Goal: Task Accomplishment & Management: Manage account settings

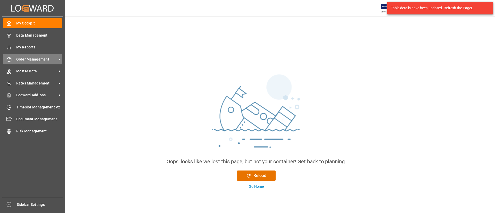
click at [14, 59] on div "Order Management Order Management" at bounding box center [32, 59] width 59 height 10
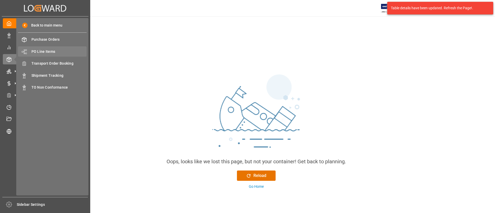
click at [53, 51] on span "PO Line Items" at bounding box center [58, 51] width 55 height 5
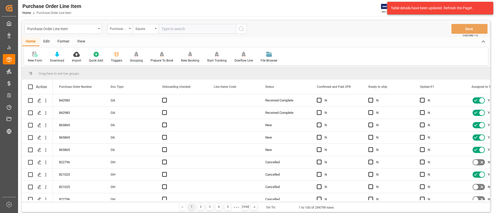
click at [59, 43] on div "Format" at bounding box center [64, 41] width 20 height 9
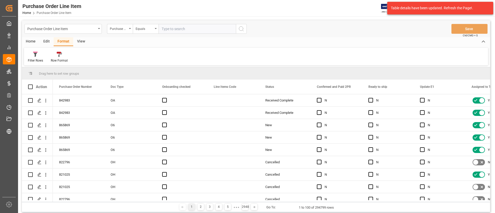
click at [79, 42] on div "View" at bounding box center [81, 41] width 16 height 9
click at [52, 54] on div at bounding box center [59, 54] width 26 height 5
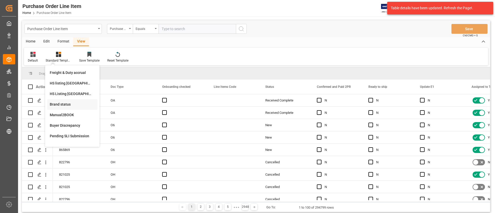
scroll to position [39, 0]
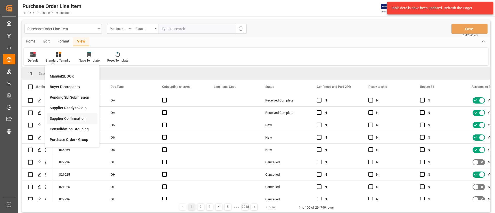
click at [80, 118] on div "Supplier Confirmation" at bounding box center [72, 118] width 45 height 5
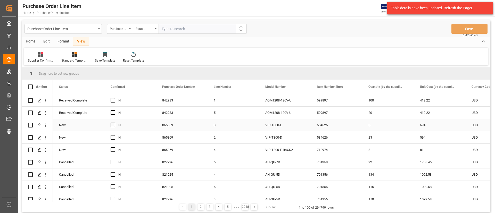
click at [328, 123] on div "584625" at bounding box center [337, 125] width 52 height 12
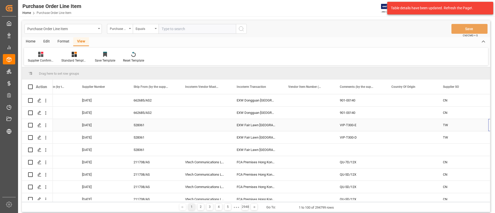
scroll to position [0, 0]
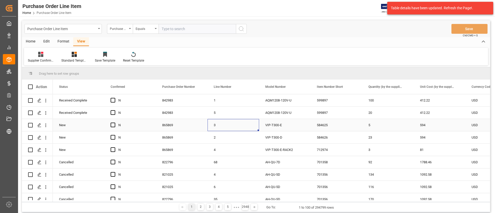
click at [384, 123] on div "5" at bounding box center [389, 125] width 52 height 12
click at [383, 86] on span "Quantity (by the supplier)" at bounding box center [386, 87] width 35 height 4
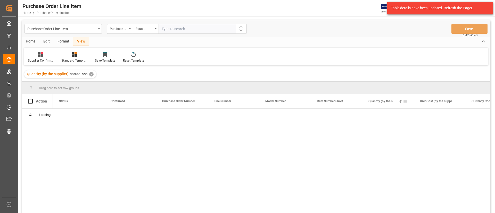
click at [380, 101] on span "Quantity (by the supplier)" at bounding box center [383, 102] width 28 height 4
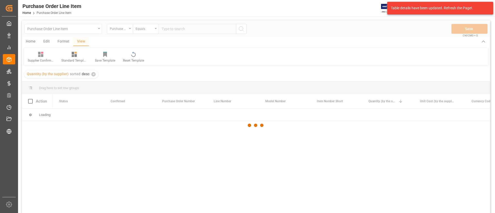
click at [380, 101] on div at bounding box center [256, 125] width 469 height 210
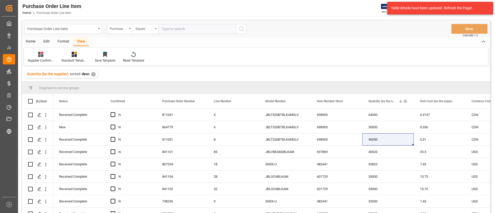
click at [404, 101] on span at bounding box center [405, 101] width 5 height 5
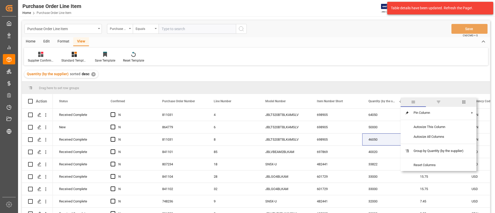
click at [367, 98] on div "Quantity (by the supplier) 1" at bounding box center [389, 101] width 52 height 14
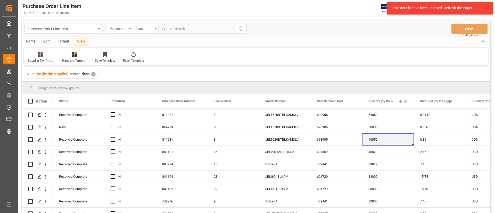
click at [369, 102] on span "Quantity (by the supplier)" at bounding box center [383, 102] width 28 height 4
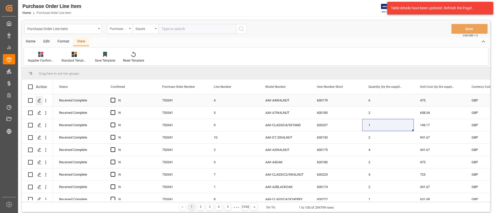
click at [37, 98] on div "Press SPACE to select this row." at bounding box center [39, 101] width 8 height 10
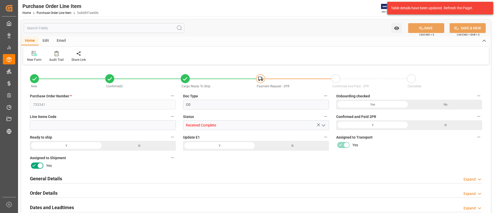
type input "6"
type input "475"
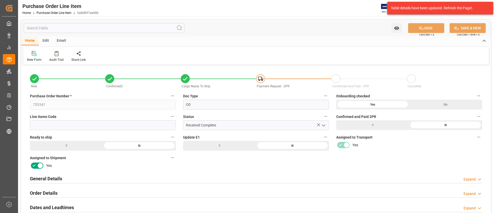
type input "[DATE]"
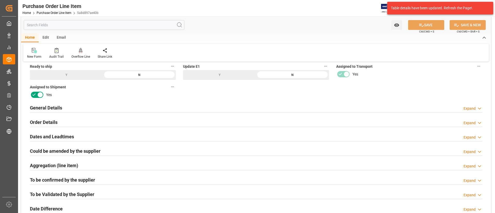
scroll to position [155, 0]
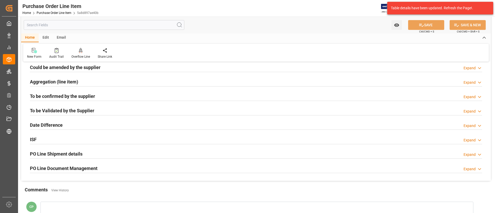
click at [79, 98] on h2 "To be confirmed by the supplier" at bounding box center [62, 96] width 65 height 7
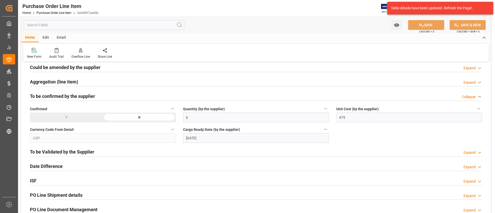
click at [73, 151] on h2 "To be Validated by the Supplier" at bounding box center [62, 152] width 65 height 7
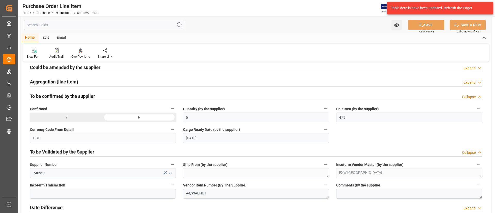
scroll to position [194, 0]
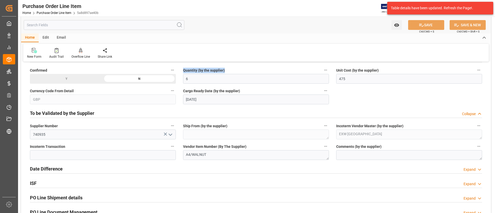
drag, startPoint x: 183, startPoint y: 69, endPoint x: 224, endPoint y: 69, distance: 41.8
click at [224, 69] on div "Quantity (by the supplier) 6" at bounding box center [256, 75] width 153 height 21
copy span "Quantity (by the supplier)"
drag, startPoint x: 337, startPoint y: 69, endPoint x: 380, endPoint y: 70, distance: 43.1
click at [380, 70] on label "Unit Cost (by the supplier)" at bounding box center [409, 70] width 146 height 7
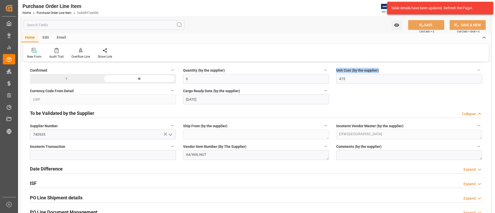
copy span "Unit Cost (by the supplier)"
drag, startPoint x: 184, startPoint y: 91, endPoint x: 240, endPoint y: 90, distance: 56.0
click at [240, 90] on label "Cargo Ready Date (by the supplier)" at bounding box center [256, 90] width 146 height 7
copy span "Cargo Ready Date (by the supplier)"
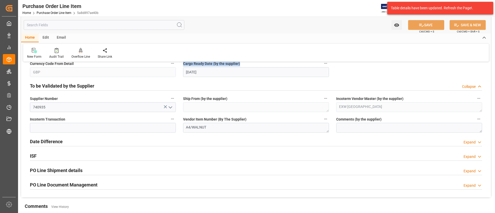
scroll to position [232, 0]
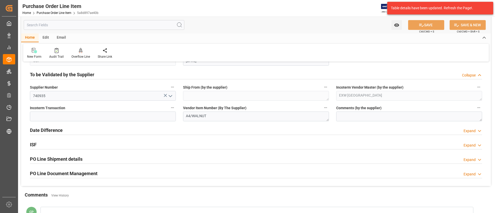
drag, startPoint x: 28, startPoint y: 87, endPoint x: 42, endPoint y: 87, distance: 13.4
click at [39, 87] on div "Supplier Number 740935" at bounding box center [102, 92] width 153 height 21
drag, startPoint x: 42, startPoint y: 87, endPoint x: 54, endPoint y: 87, distance: 12.1
click at [54, 87] on span "Supplier Number" at bounding box center [44, 87] width 28 height 5
click at [32, 87] on span "Supplier Number" at bounding box center [44, 87] width 28 height 5
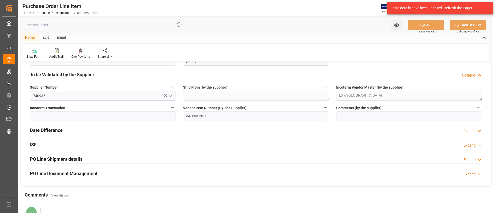
click at [169, 87] on button "Supplier Number" at bounding box center [172, 87] width 7 height 7
drag, startPoint x: 30, startPoint y: 86, endPoint x: 52, endPoint y: 86, distance: 21.4
click at [52, 86] on div at bounding box center [247, 106] width 495 height 213
drag, startPoint x: 58, startPoint y: 86, endPoint x: 28, endPoint y: 89, distance: 30.3
click at [28, 89] on div "Supplier Number 740935" at bounding box center [102, 92] width 153 height 21
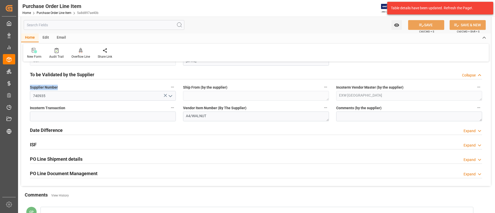
copy span "Supplier Number"
drag, startPoint x: 184, startPoint y: 86, endPoint x: 229, endPoint y: 87, distance: 45.2
click at [229, 87] on label "Ship From (by the supplier)" at bounding box center [256, 87] width 146 height 7
copy span "Ship From (by the supplier)"
click at [397, 91] on div "Incoterm Vendor Master (by the supplier) EXW [GEOGRAPHIC_DATA]" at bounding box center [409, 92] width 153 height 21
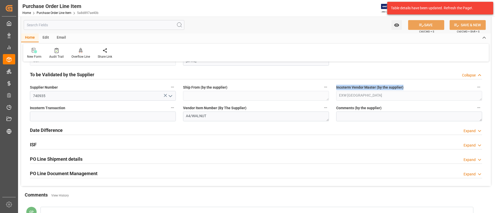
copy label "Incoterm Vendor Master (by the supplier)"
drag, startPoint x: 183, startPoint y: 109, endPoint x: 246, endPoint y: 109, distance: 62.7
click at [246, 109] on label "Vendor Item Number (By The Supplier)" at bounding box center [256, 107] width 146 height 7
copy span "Vendor Item Number (By The Supplier)"
drag, startPoint x: 336, startPoint y: 107, endPoint x: 382, endPoint y: 109, distance: 46.0
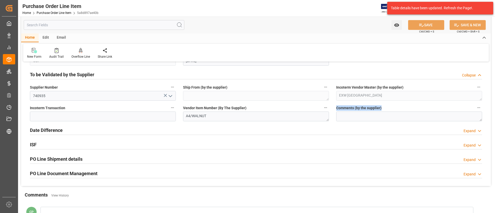
click at [382, 109] on label "Comments (by the supplier)" at bounding box center [409, 107] width 146 height 7
copy span "Comments (by the supplier)"
click at [61, 13] on link "Purchase Order Line Item" at bounding box center [54, 13] width 35 height 4
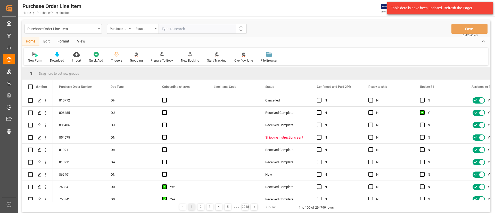
click at [82, 44] on div "View" at bounding box center [81, 41] width 16 height 9
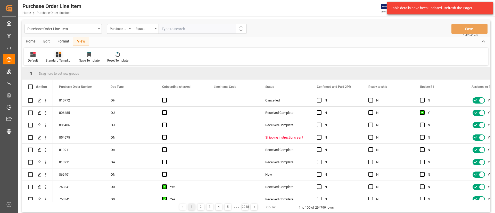
click at [59, 57] on icon at bounding box center [58, 54] width 5 height 5
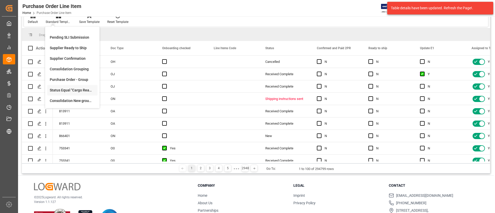
scroll to position [21, 0]
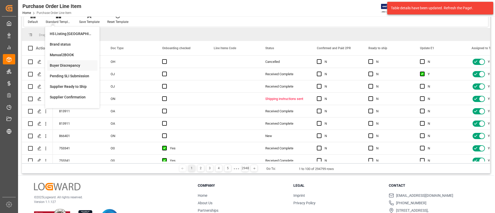
click at [79, 69] on div "Buyer Discrepancy" at bounding box center [72, 65] width 50 height 11
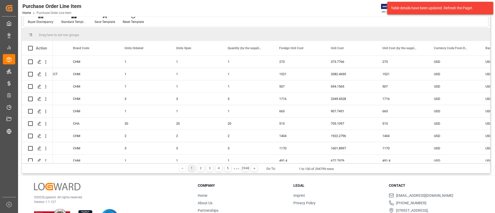
scroll to position [0, 501]
